Goal: Task Accomplishment & Management: Complete application form

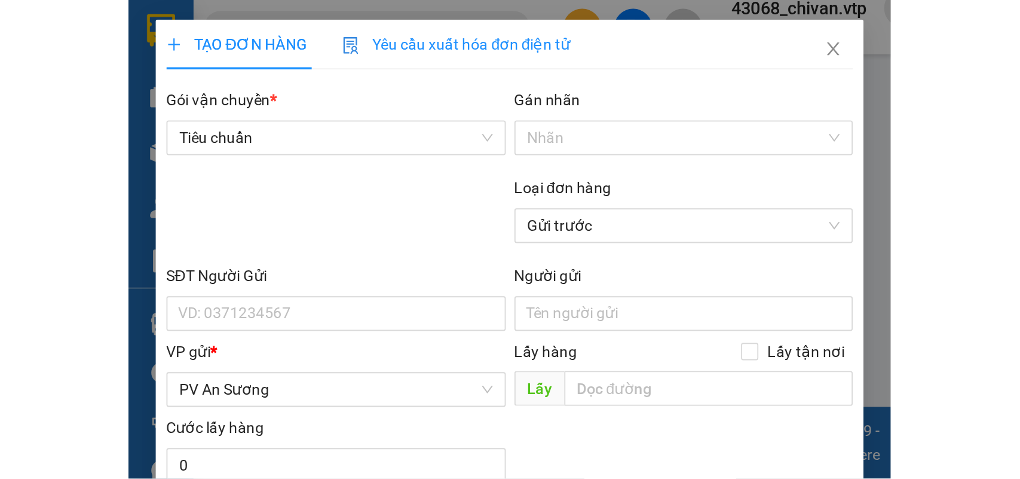
scroll to position [136, 0]
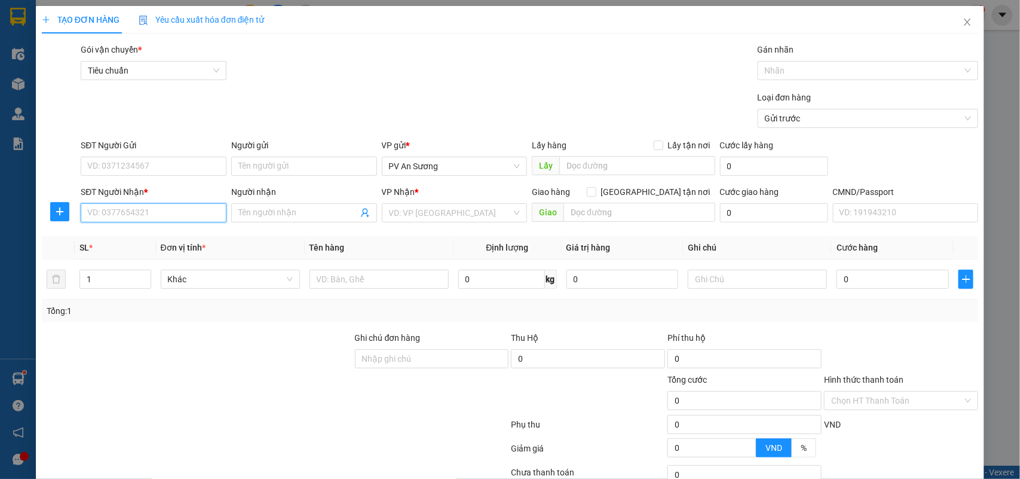
click at [135, 208] on input "SĐT Người Nhận *" at bounding box center [154, 212] width 146 height 19
type input "0962625496"
click at [123, 240] on div "0962625496 - t anh" at bounding box center [152, 237] width 130 height 13
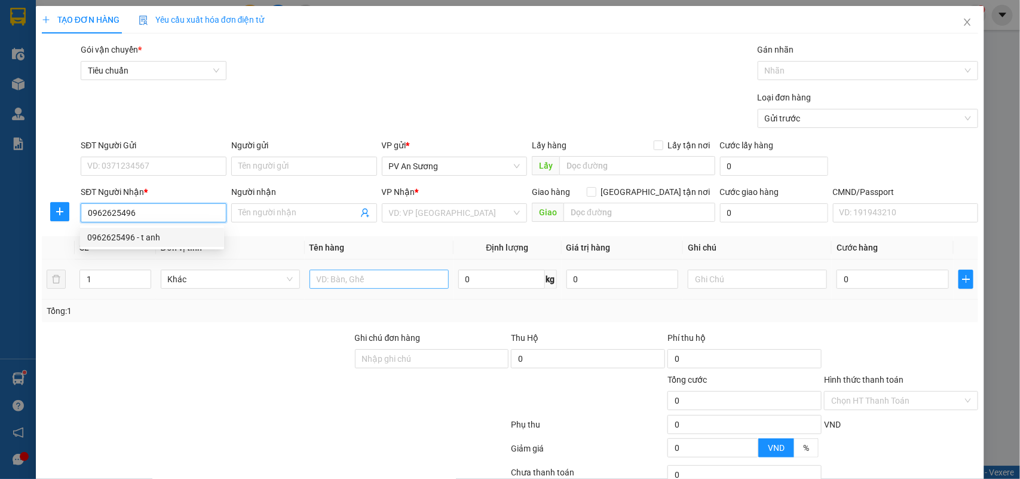
type input "t anh"
type input "0962625496"
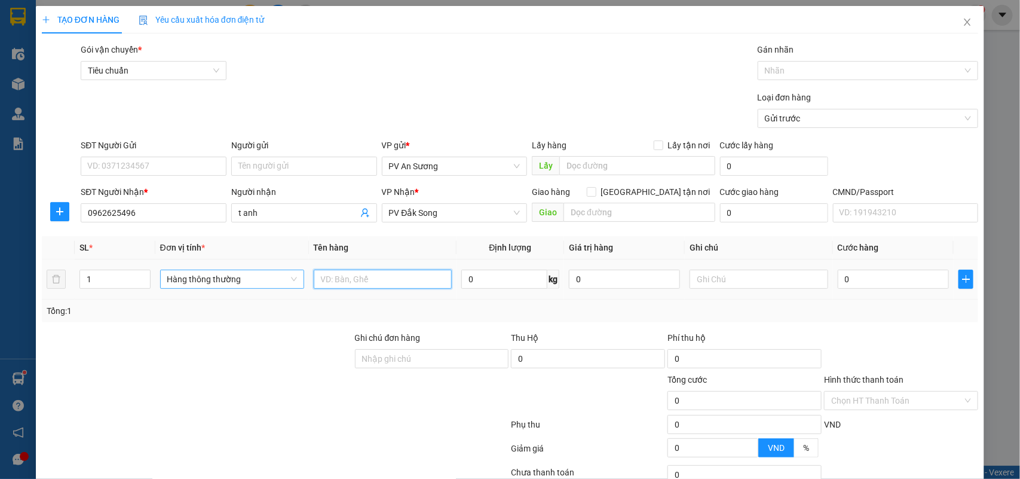
drag, startPoint x: 402, startPoint y: 285, endPoint x: 298, endPoint y: 285, distance: 104.6
click at [398, 263] on input "text" at bounding box center [383, 279] width 138 height 19
type input "THUỐC"
drag, startPoint x: 103, startPoint y: 282, endPoint x: 19, endPoint y: 293, distance: 84.5
click at [0, 263] on div "TẠO ĐƠN HÀNG Yêu cầu xuất hóa đơn điện tử Transit Pickup Surcharge Ids Transit …" at bounding box center [510, 239] width 1020 height 479
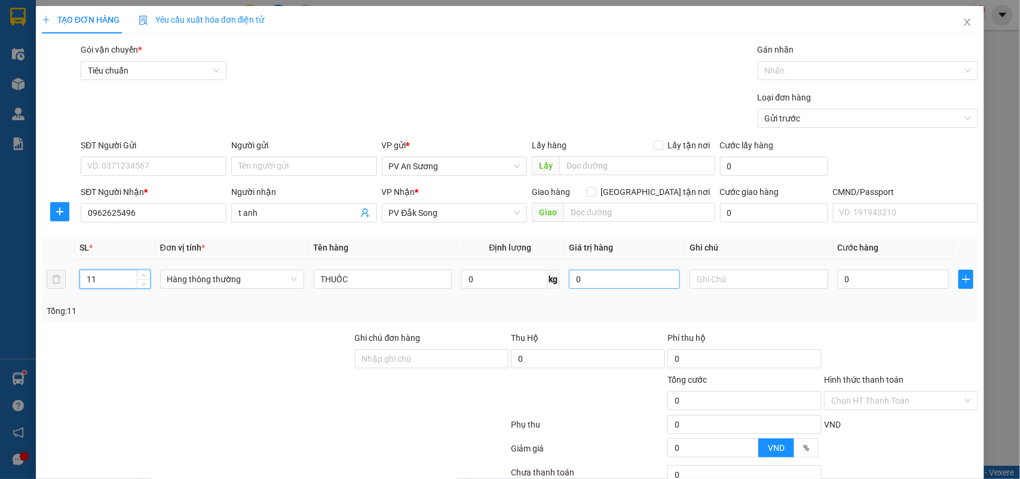
type input "11"
click at [420, 263] on input "0" at bounding box center [624, 279] width 111 height 19
click at [420, 263] on input "text" at bounding box center [759, 279] width 138 height 19
type input "T"
click at [420, 263] on input "0" at bounding box center [893, 279] width 111 height 19
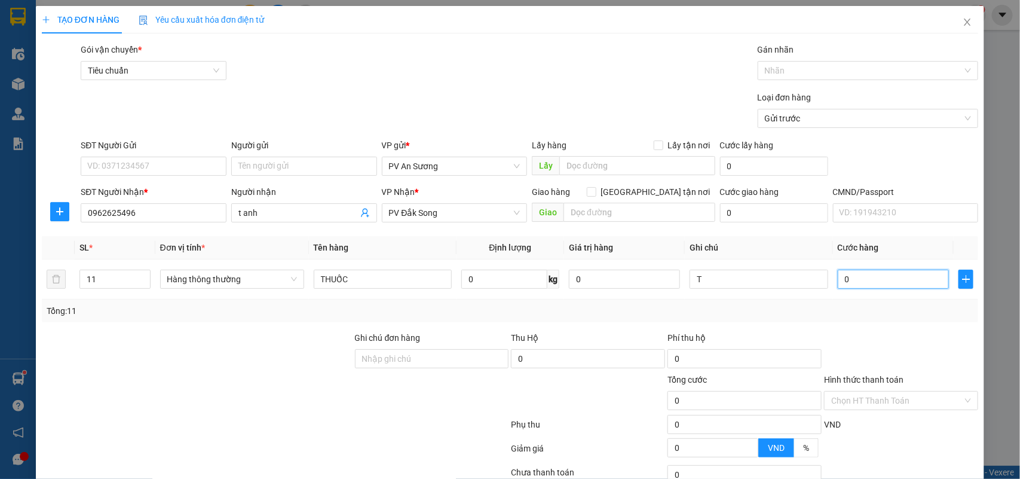
type input "4"
type input "44"
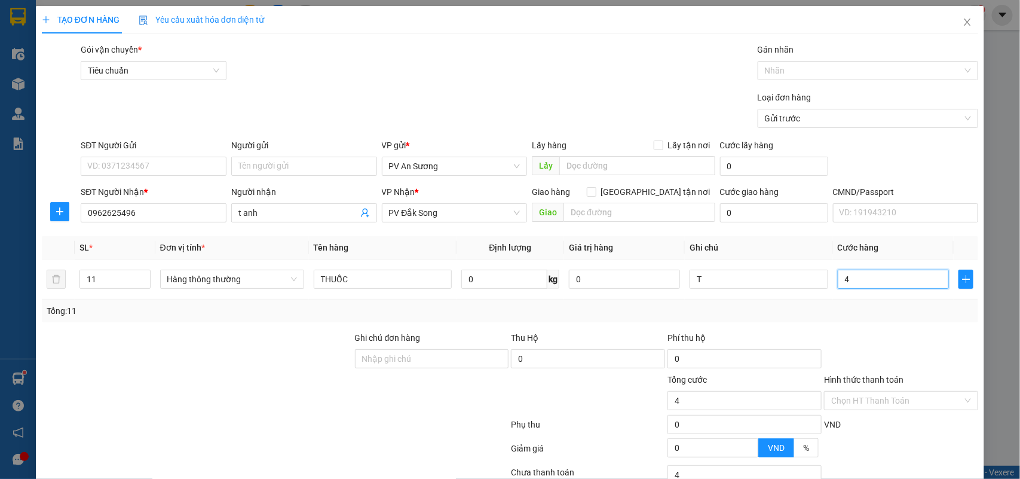
type input "44"
type input "440"
type input "4.400"
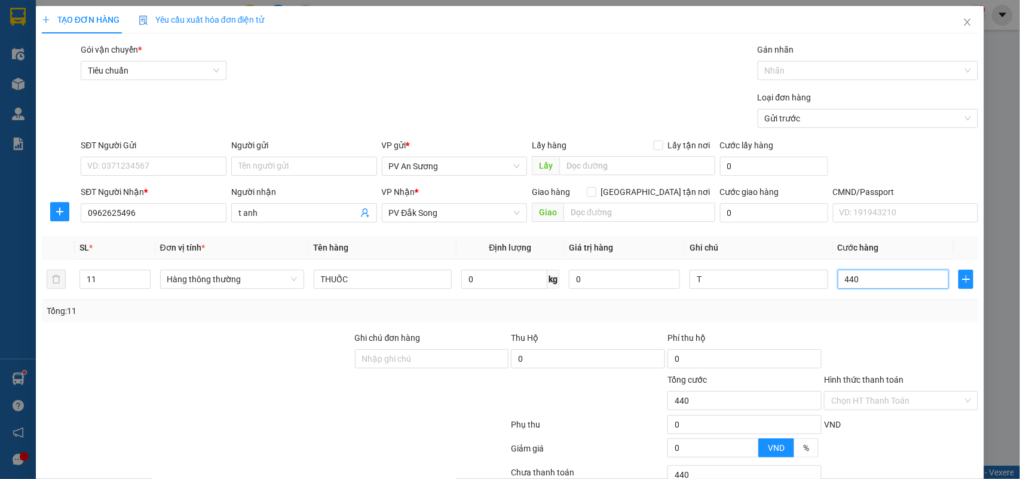
type input "4.400"
type input "44.000"
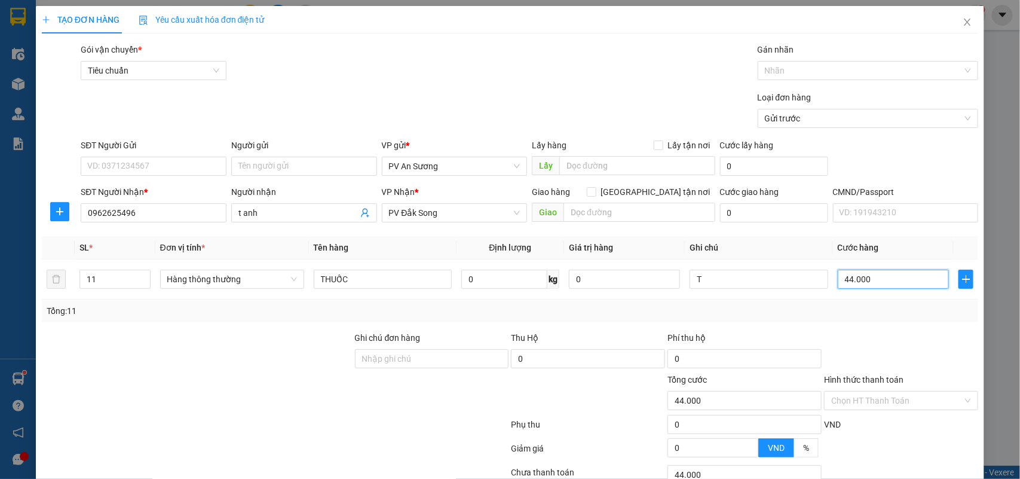
type input "440.000"
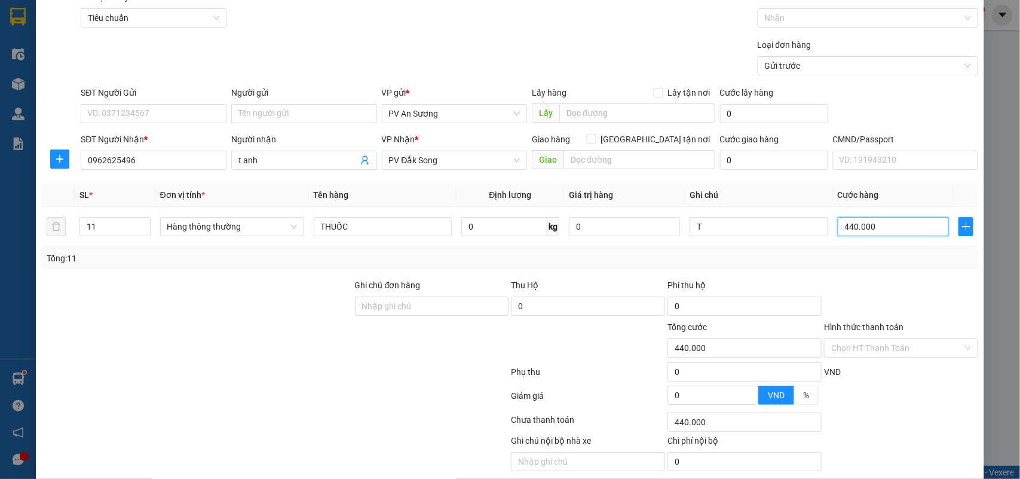
scroll to position [97, 0]
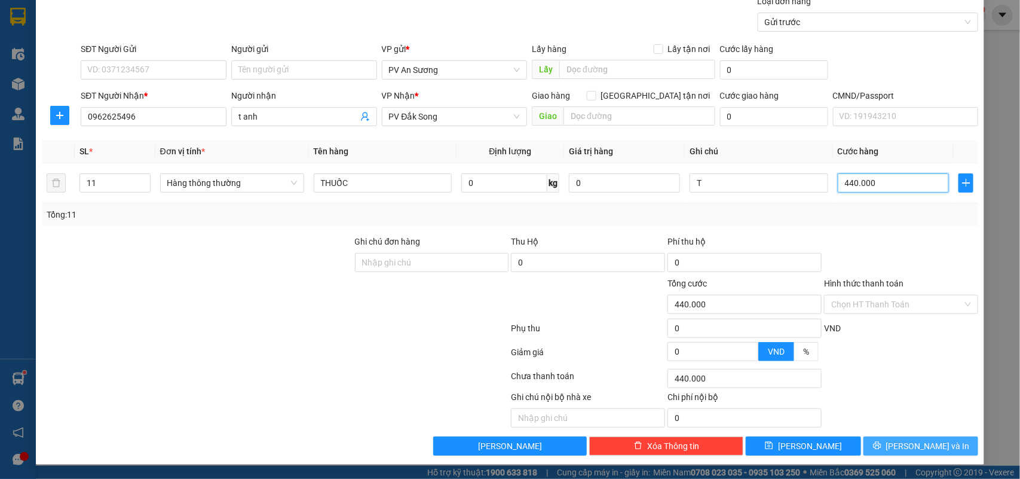
type input "440.000"
click at [420, 263] on span "[PERSON_NAME] và In" at bounding box center [928, 445] width 84 height 13
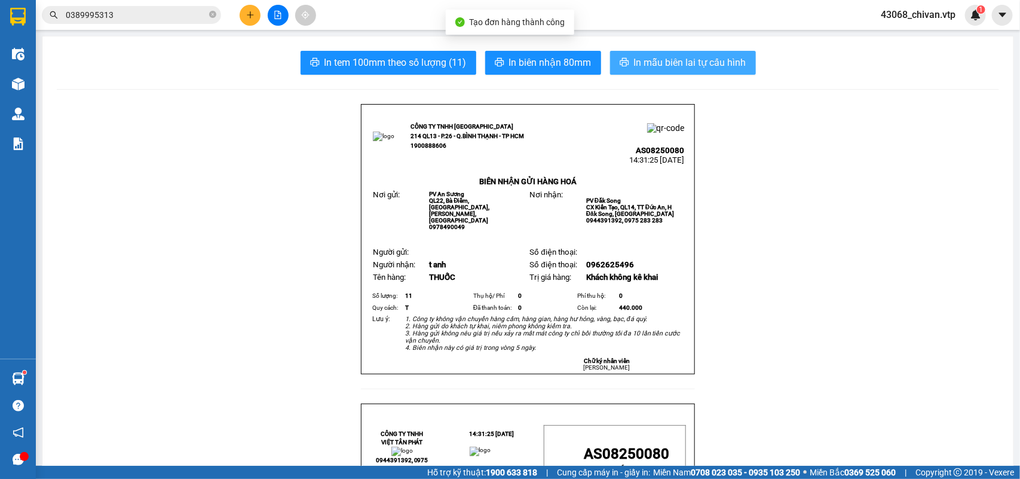
click at [420, 70] on button "In mẫu biên lai tự cấu hình" at bounding box center [683, 63] width 146 height 24
click at [420, 67] on span "In mẫu biên lai tự cấu hình" at bounding box center [690, 62] width 112 height 15
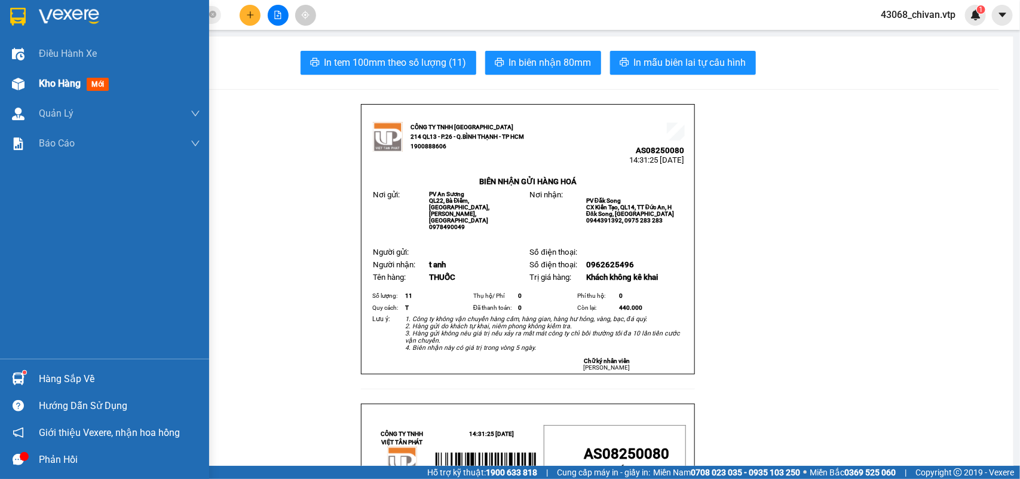
click at [24, 82] on img at bounding box center [18, 84] width 13 height 13
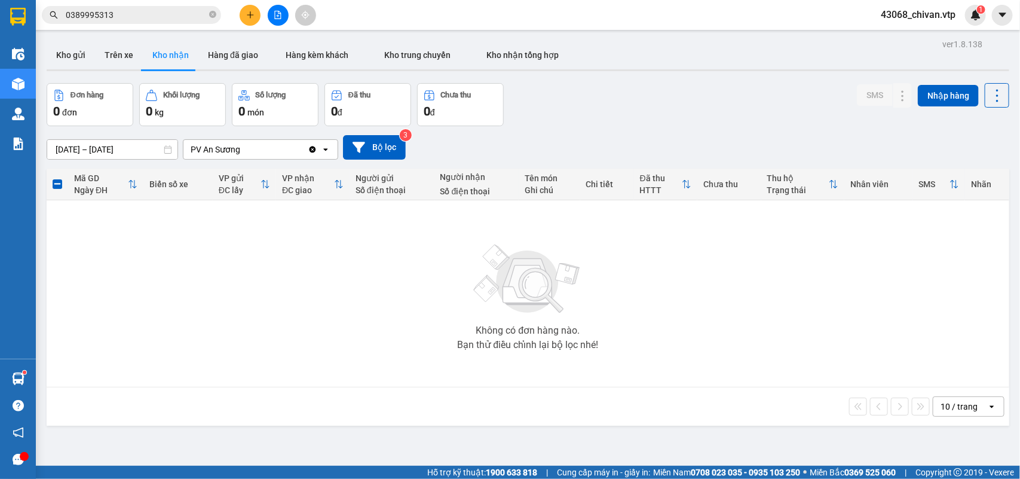
click at [70, 52] on button "Kho gửi" at bounding box center [71, 55] width 48 height 29
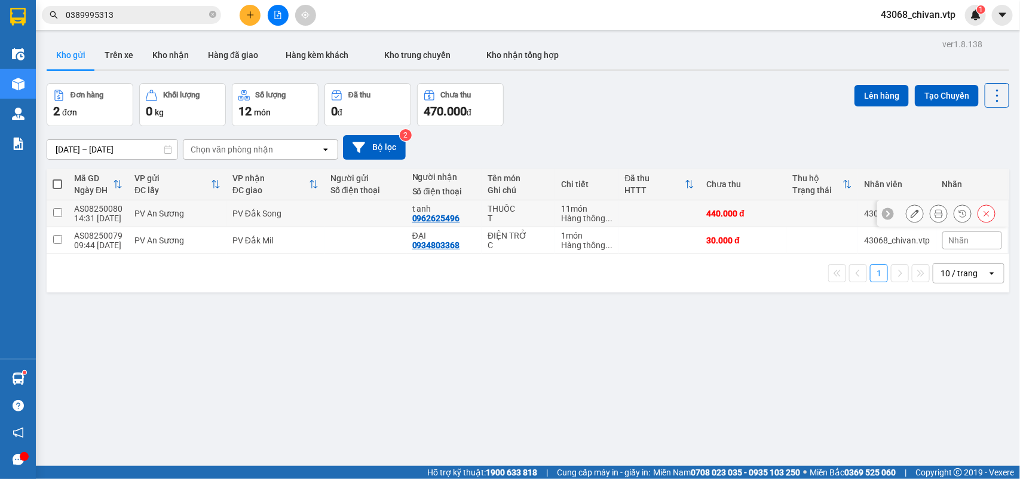
click at [420, 207] on button at bounding box center [915, 213] width 17 height 21
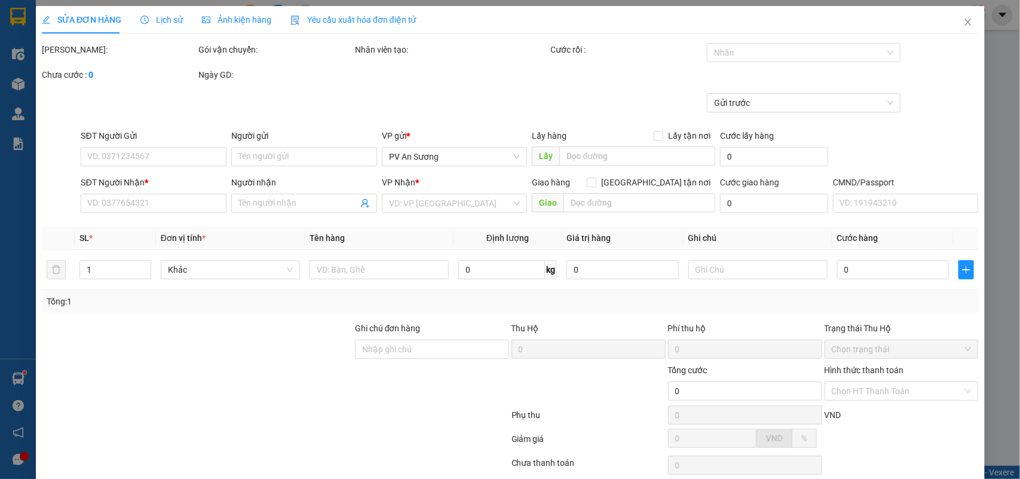
type input "0962625496"
type input "t anh"
type input "440.000"
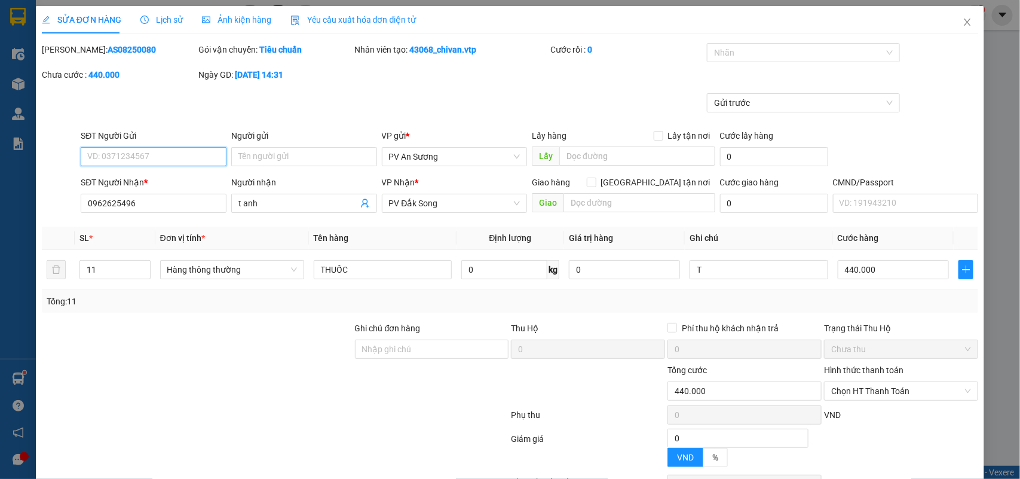
click at [154, 142] on div "SĐT Người Gửi" at bounding box center [154, 135] width 146 height 13
click at [154, 147] on input "SĐT Người Gửi" at bounding box center [154, 156] width 146 height 19
click at [156, 154] on input "SĐT Người Gửi" at bounding box center [154, 156] width 146 height 19
type input "0935837283"
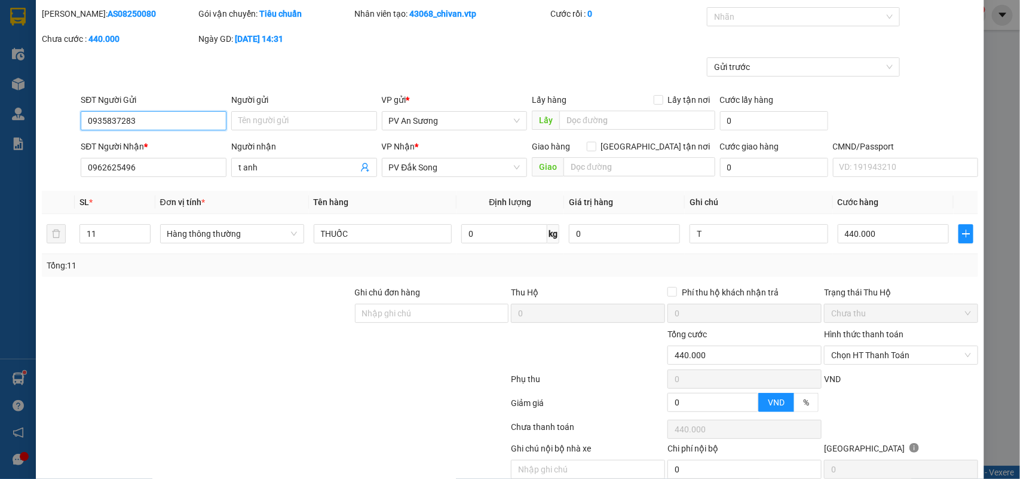
scroll to position [88, 0]
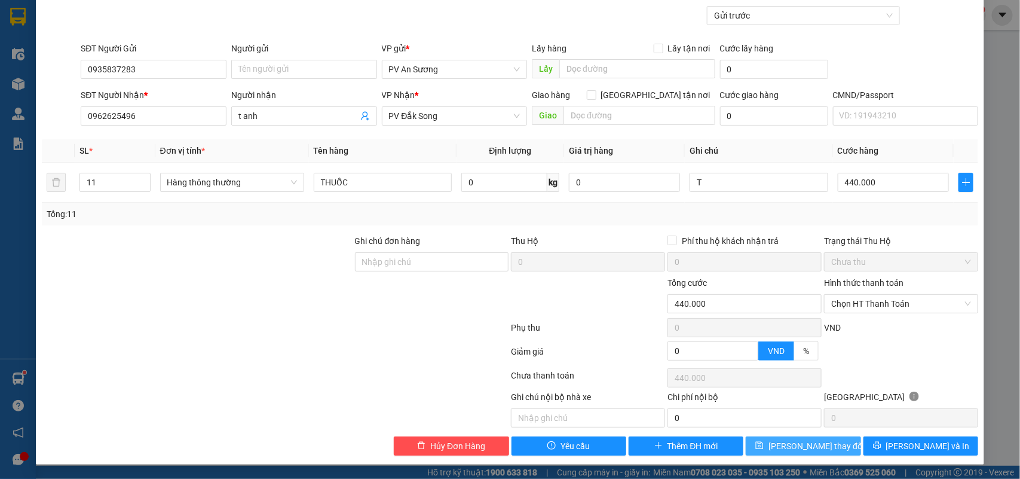
click at [420, 263] on button "[PERSON_NAME] thay đổi" at bounding box center [803, 445] width 115 height 19
